Goal: Task Accomplishment & Management: Use online tool/utility

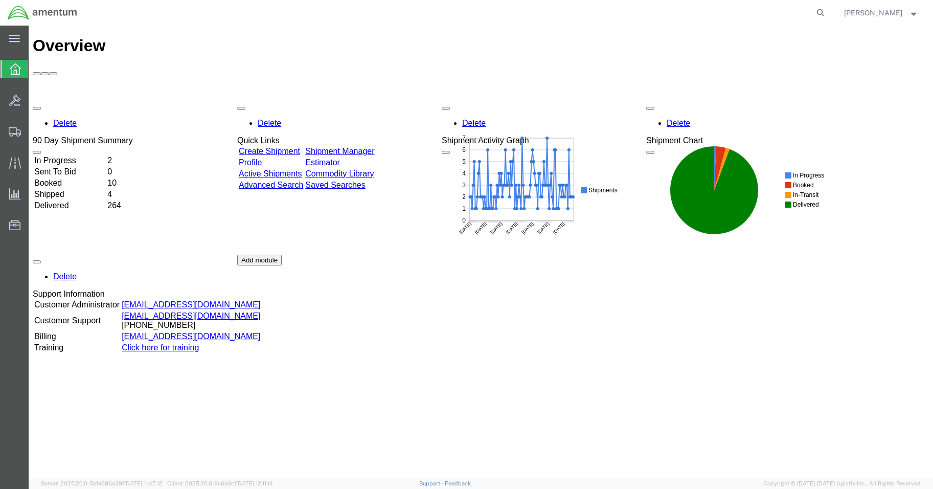
click at [94, 155] on td "In Progress" at bounding box center [70, 160] width 72 height 10
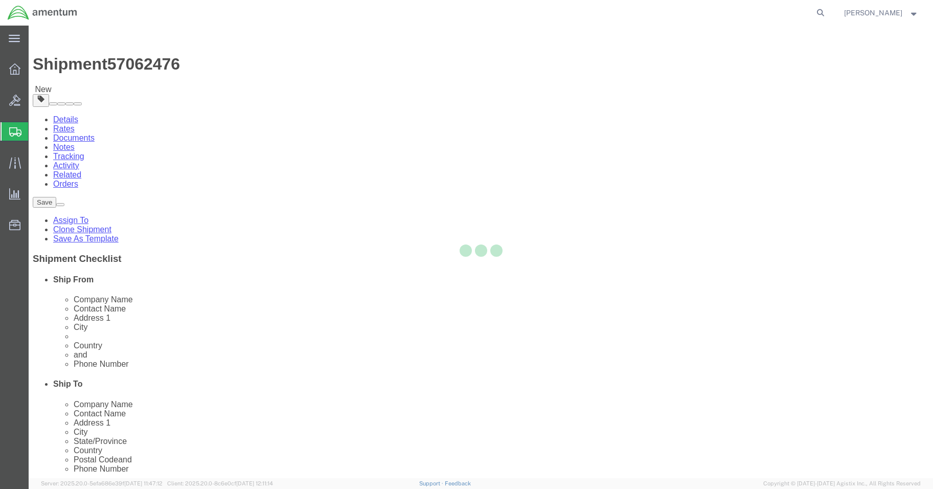
select select "42677"
select select
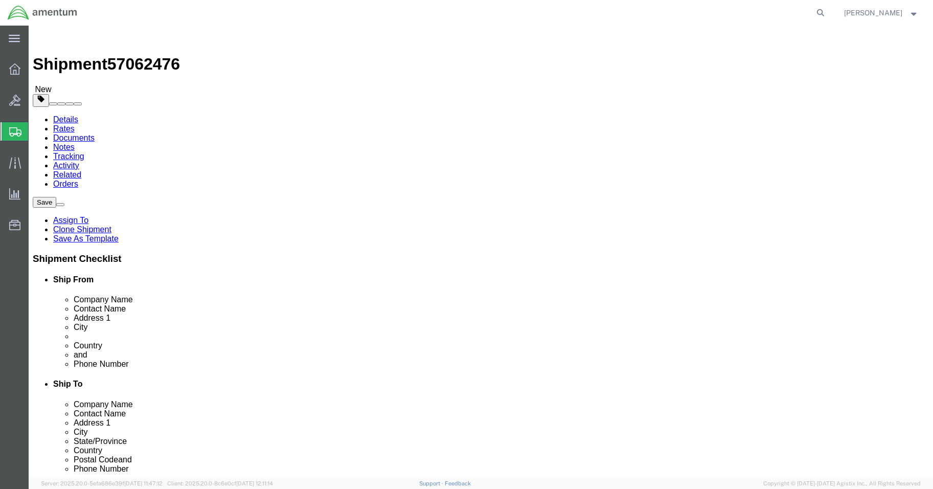
click input "BLDG 800 ,"
type input "BLDG 800"
click input "404.767.5800"
click input "404.767-5800"
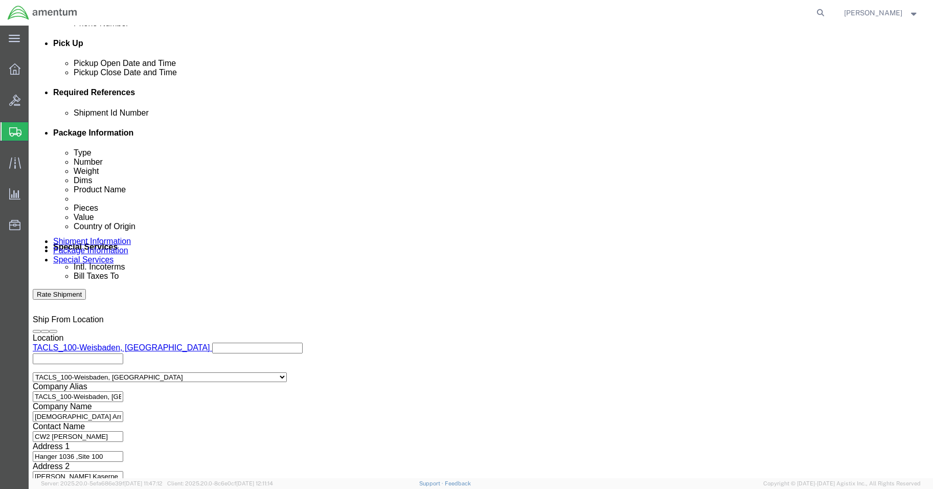
scroll to position [464, 0]
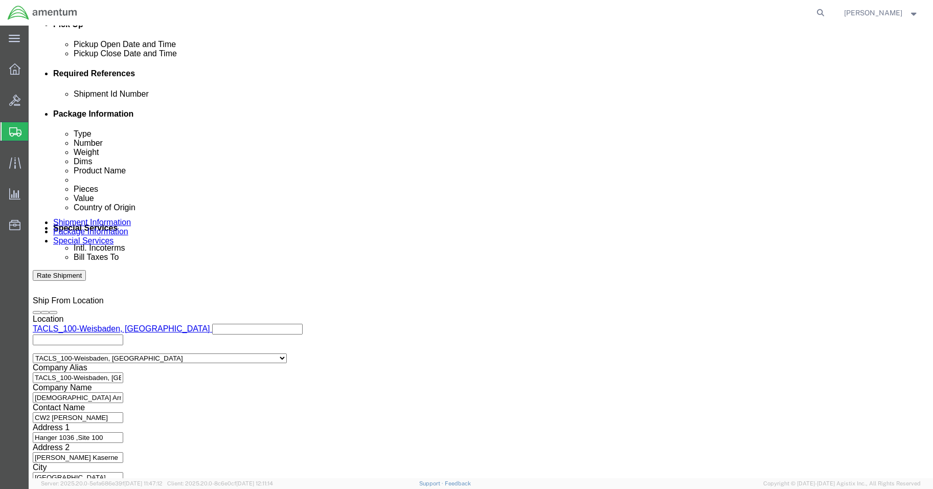
type input "[PHONE_NUMBER]"
click button "Continue"
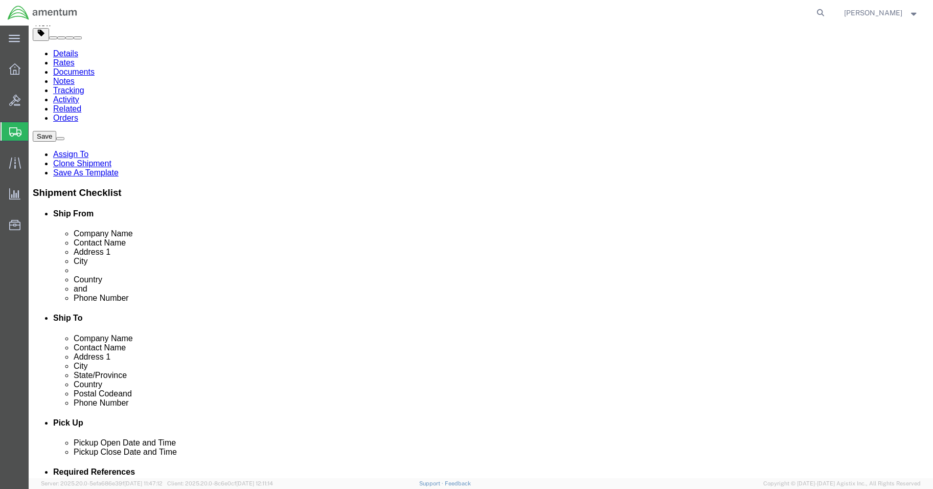
scroll to position [67, 0]
click button "Continue"
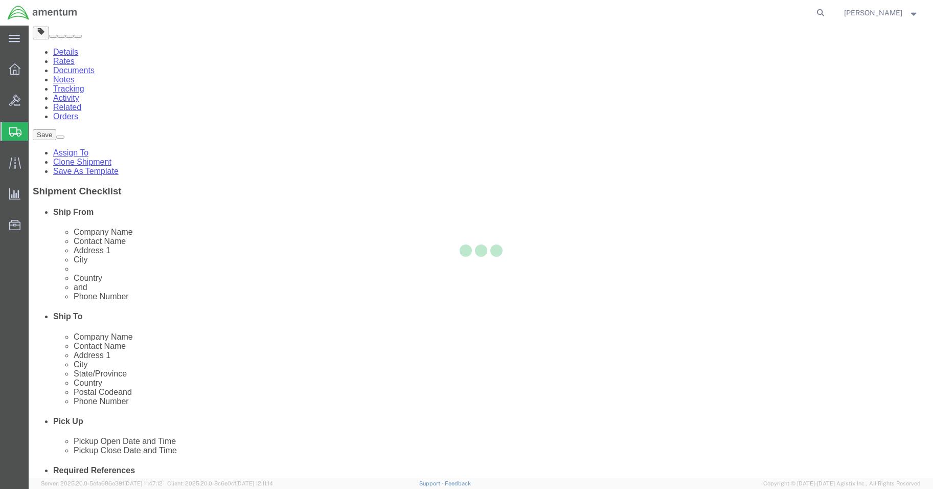
select select
select select "DEPARTMENT"
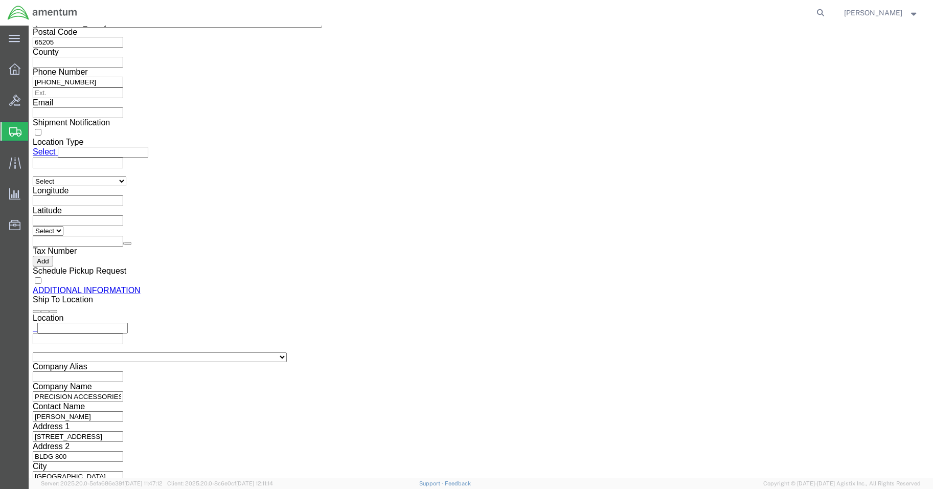
scroll to position [1243, 0]
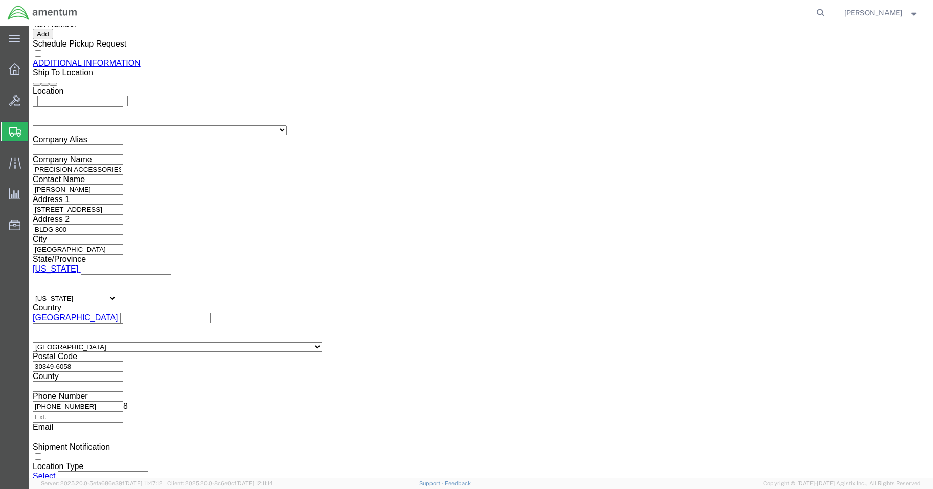
click button "Rate Shipment"
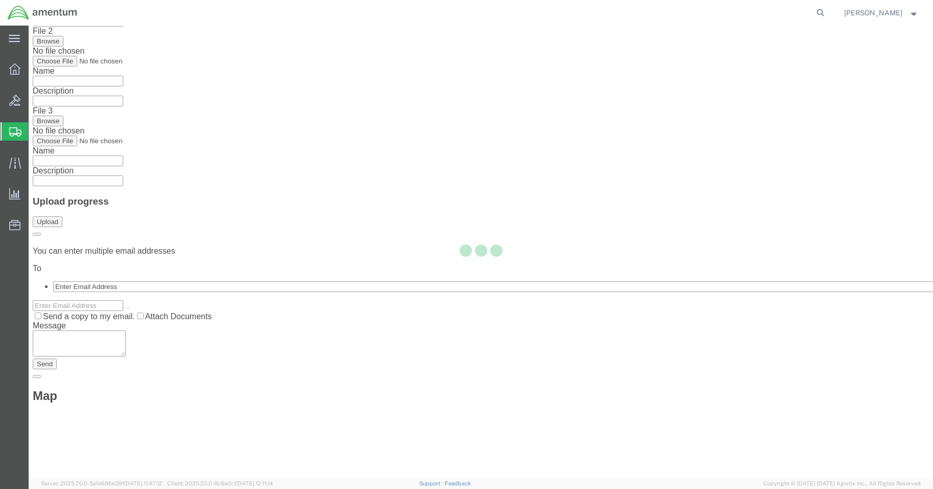
scroll to position [0, 0]
